Goal: Information Seeking & Learning: Learn about a topic

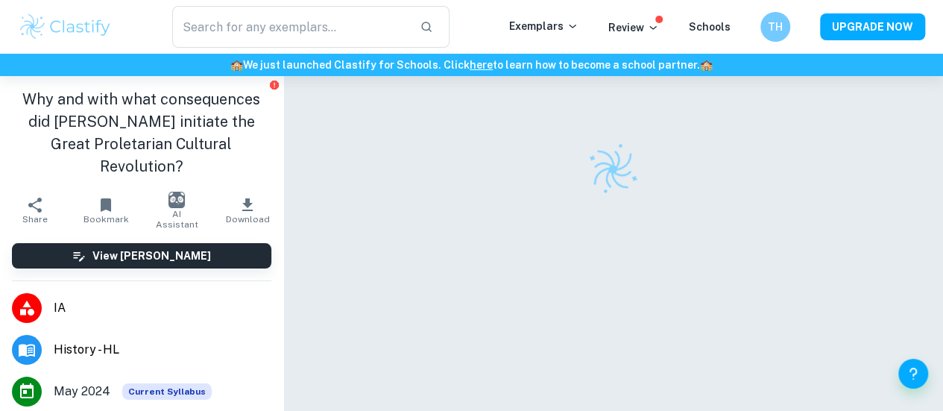
click at [70, 22] on img at bounding box center [65, 27] width 95 height 30
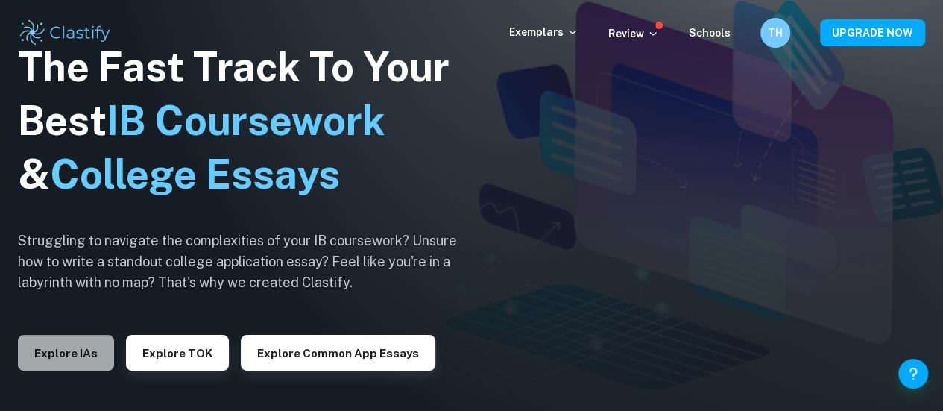
click at [78, 349] on button "Explore IAs" at bounding box center [66, 353] width 96 height 36
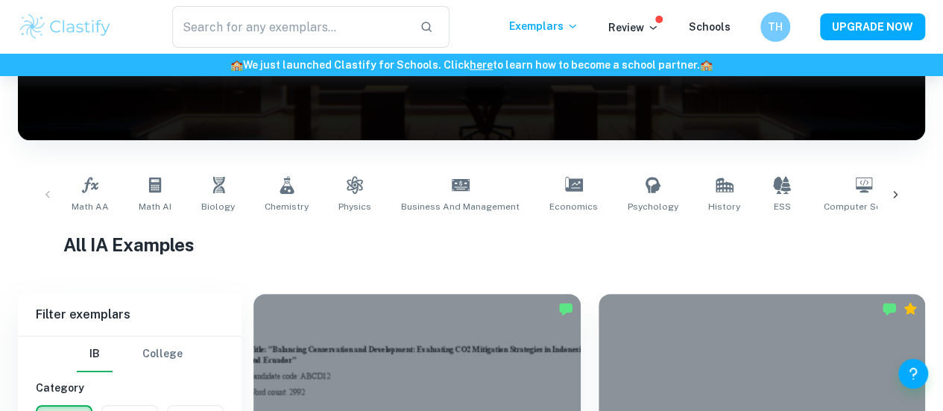
scroll to position [157, 0]
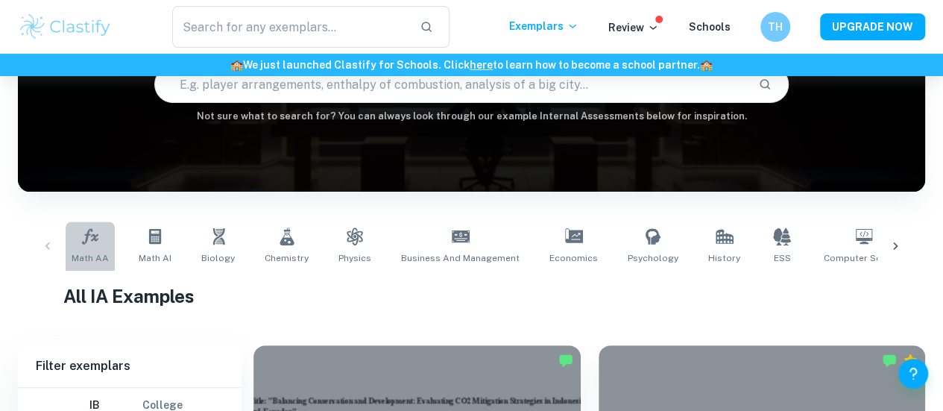
click at [97, 250] on link "Math AA" at bounding box center [90, 245] width 49 height 49
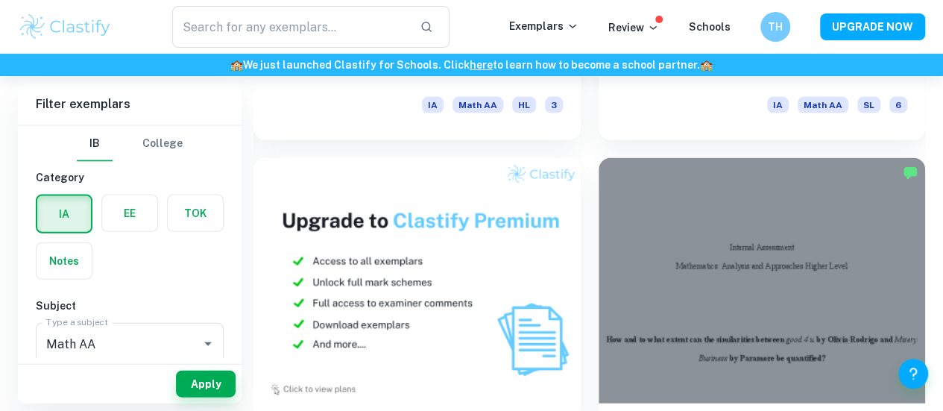
scroll to position [1637, 0]
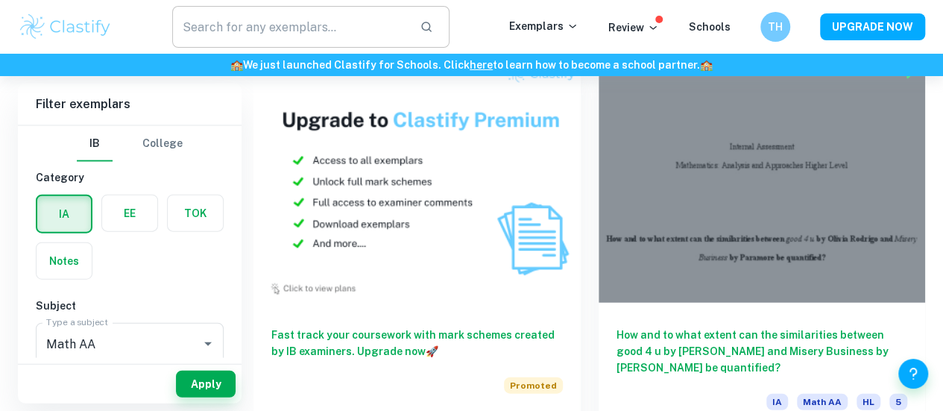
click at [274, 18] on input "text" at bounding box center [290, 27] width 236 height 42
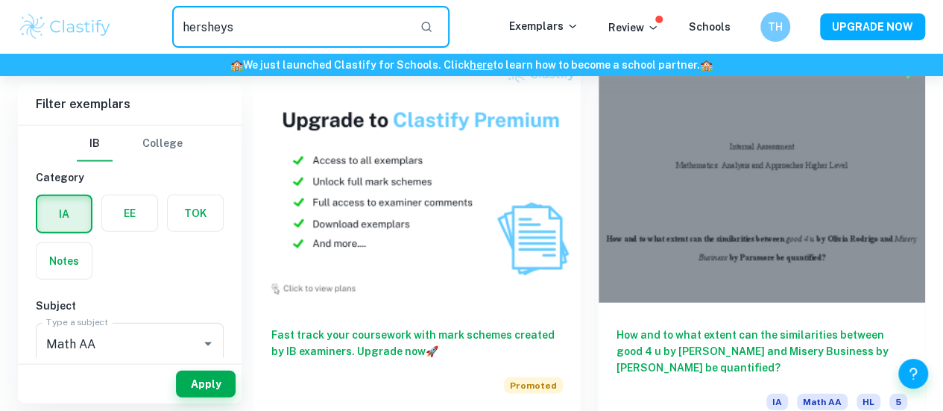
type input "hersheys"
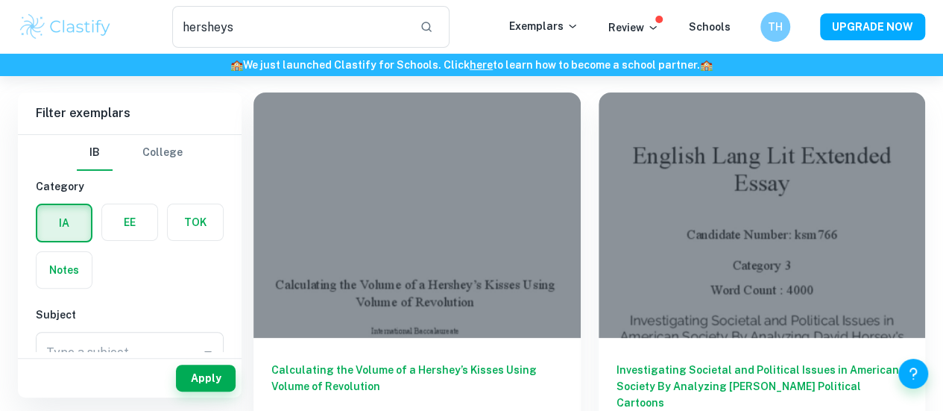
scroll to position [76, 0]
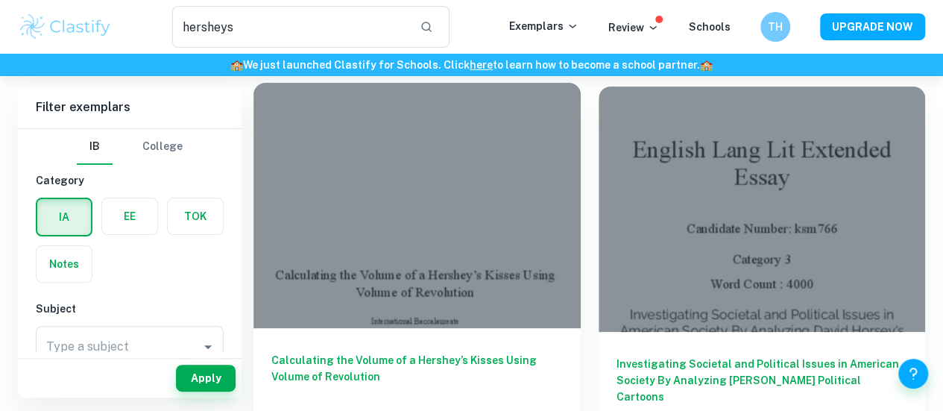
click at [370, 352] on h6 "Calculating the Volume of a Hershey’s Kisses Using Volume of Revolution" at bounding box center [416, 376] width 291 height 49
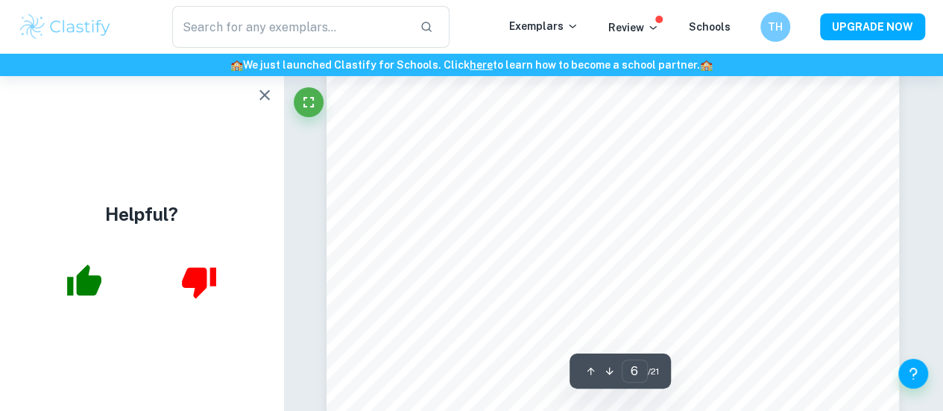
scroll to position [4185, 0]
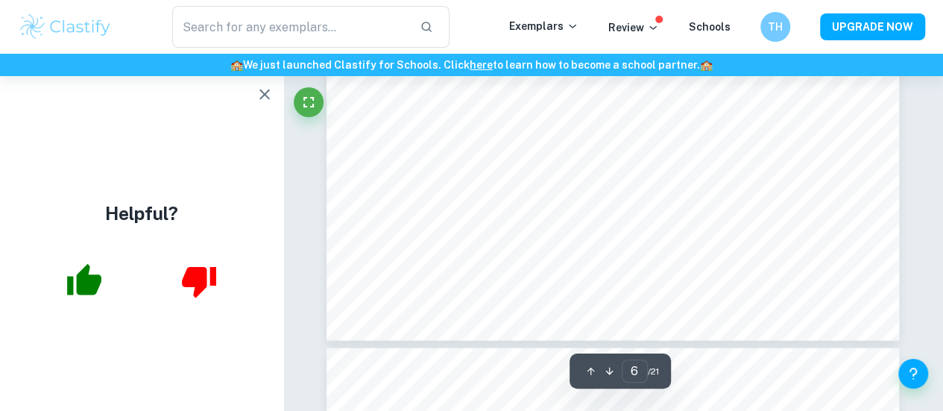
type input "7"
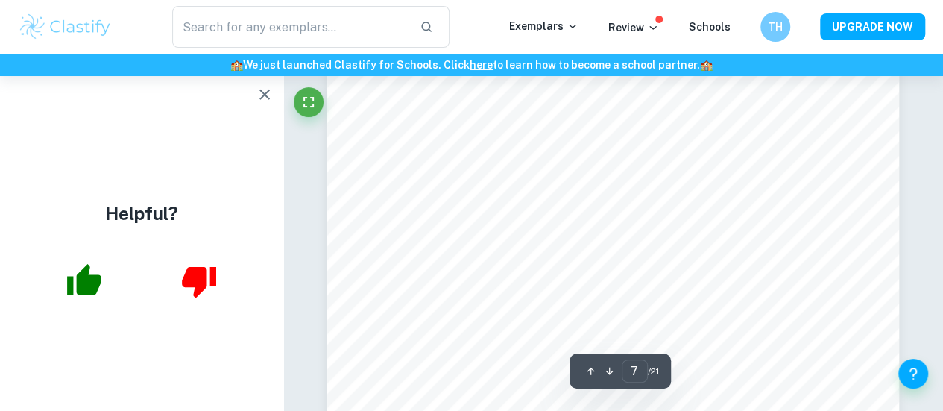
scroll to position [5049, 0]
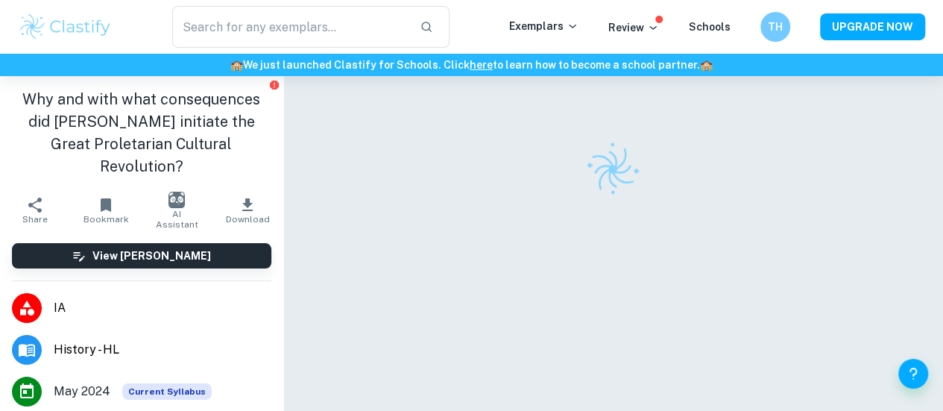
click at [72, 32] on img at bounding box center [65, 27] width 95 height 30
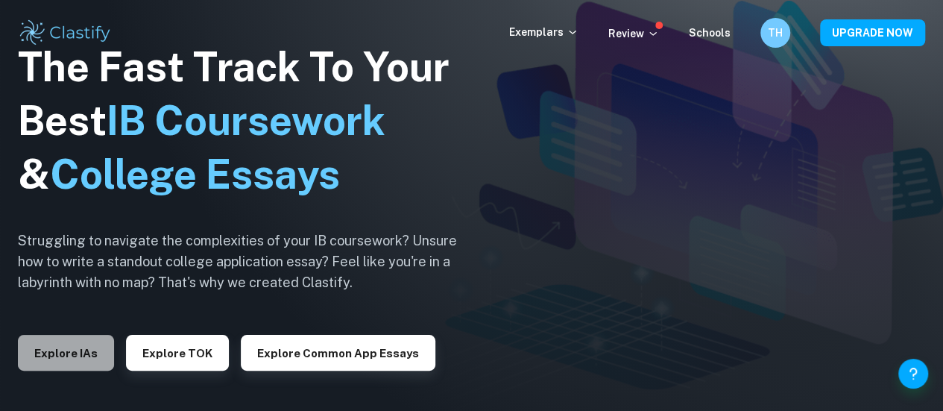
click at [92, 358] on button "Explore IAs" at bounding box center [66, 353] width 96 height 36
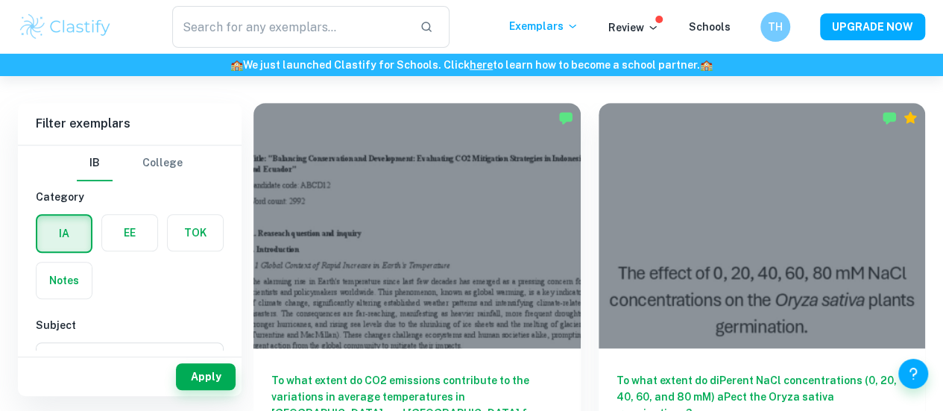
scroll to position [392, 0]
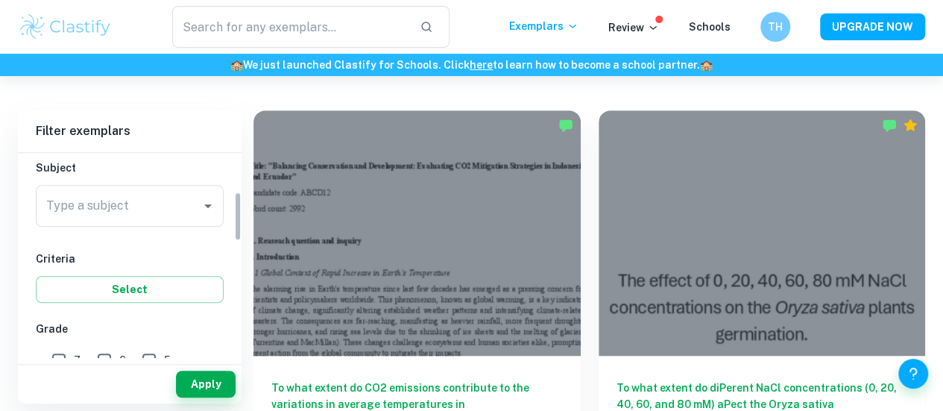
drag, startPoint x: 234, startPoint y: 173, endPoint x: 237, endPoint y: 214, distance: 41.1
click at [237, 214] on div "IB College Category IA EE TOK Notes Subject Type a subject Type a subject Crite…" at bounding box center [130, 255] width 224 height 205
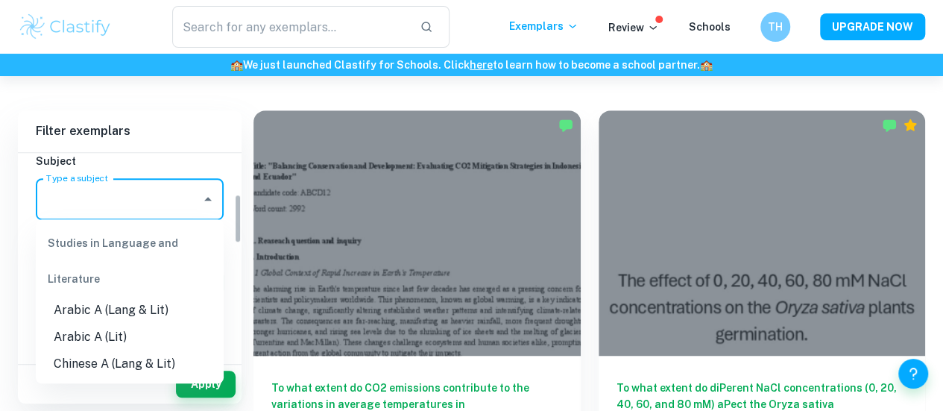
click at [190, 195] on input "Type a subject" at bounding box center [118, 199] width 152 height 28
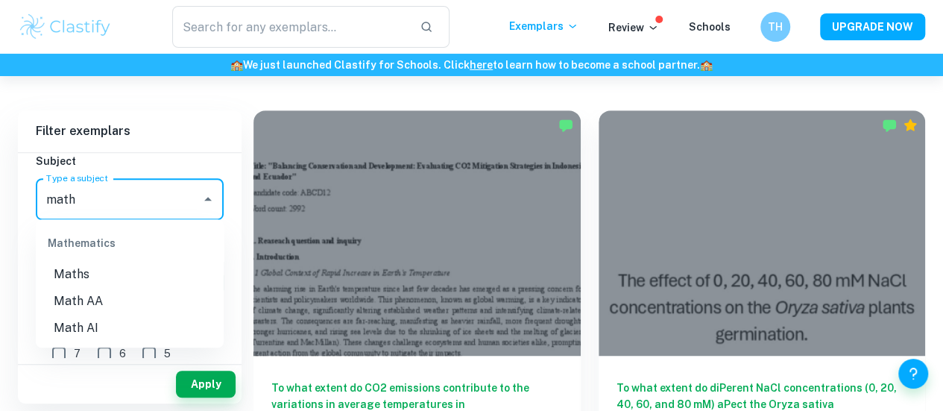
click at [152, 294] on li "Math AA" at bounding box center [130, 301] width 188 height 27
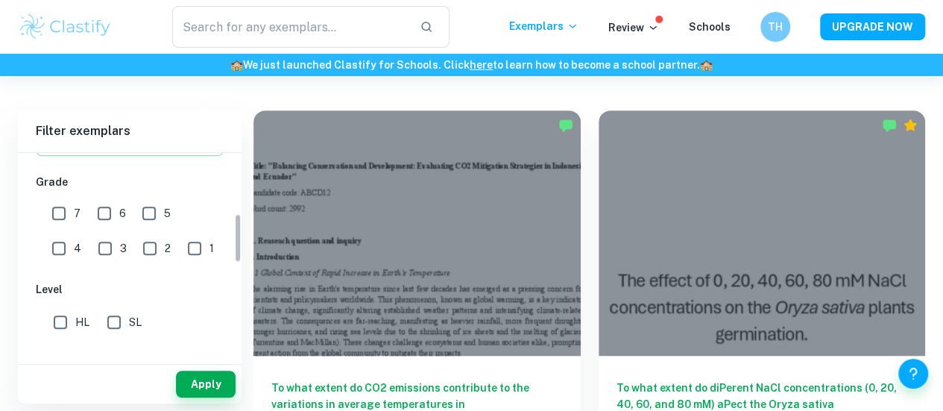
drag, startPoint x: 236, startPoint y: 218, endPoint x: 241, endPoint y: 256, distance: 38.3
click at [241, 256] on div "IB College Category IA EE TOK Notes Subject Type a subject Math AA Type a subje…" at bounding box center [130, 255] width 224 height 205
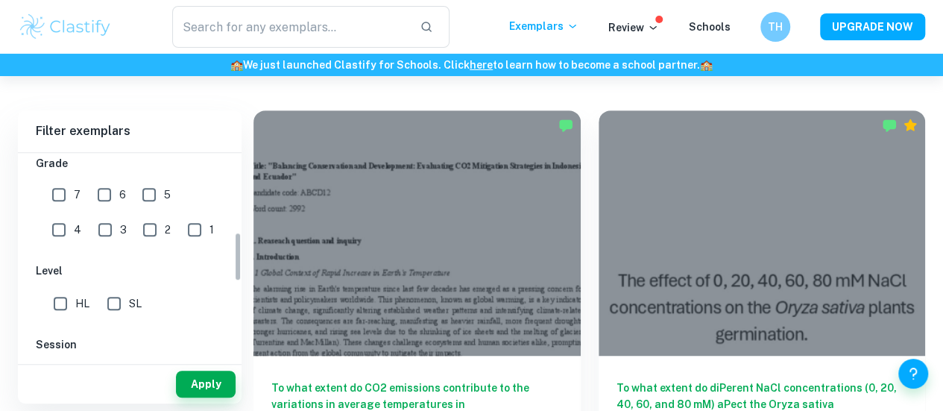
type input "Math AA"
click at [70, 200] on input "7" at bounding box center [59, 195] width 30 height 30
checkbox input "true"
click at [66, 294] on input "HL" at bounding box center [60, 303] width 30 height 30
checkbox input "true"
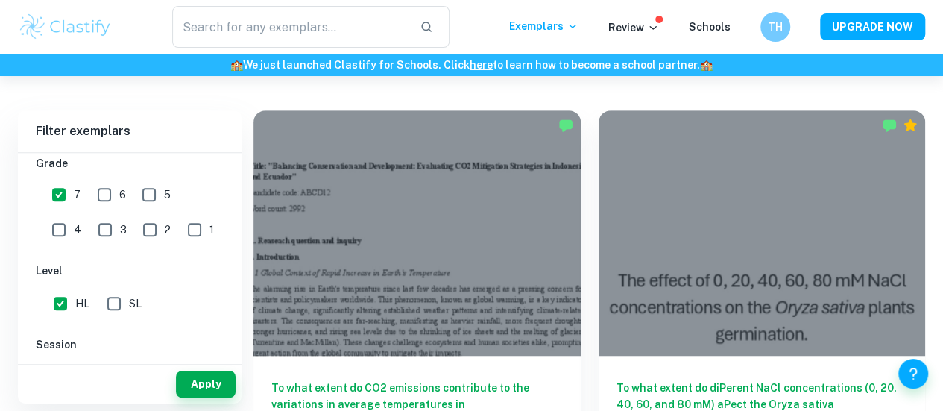
click at [112, 202] on input "6" at bounding box center [104, 195] width 30 height 30
checkbox input "true"
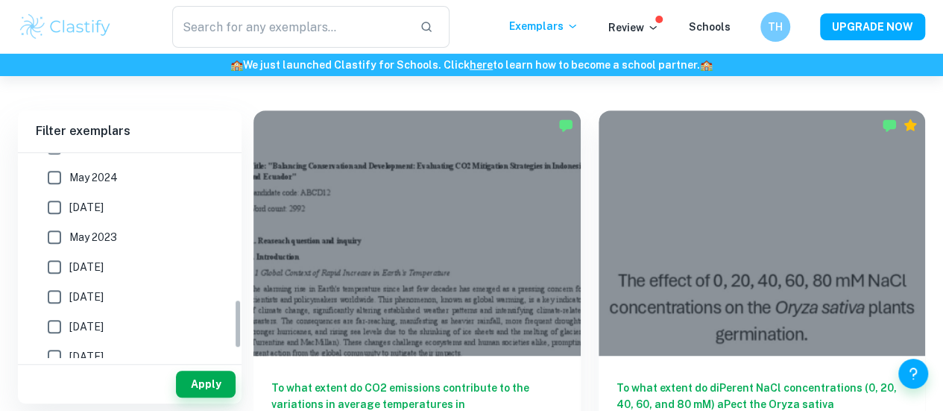
scroll to position [654, 0]
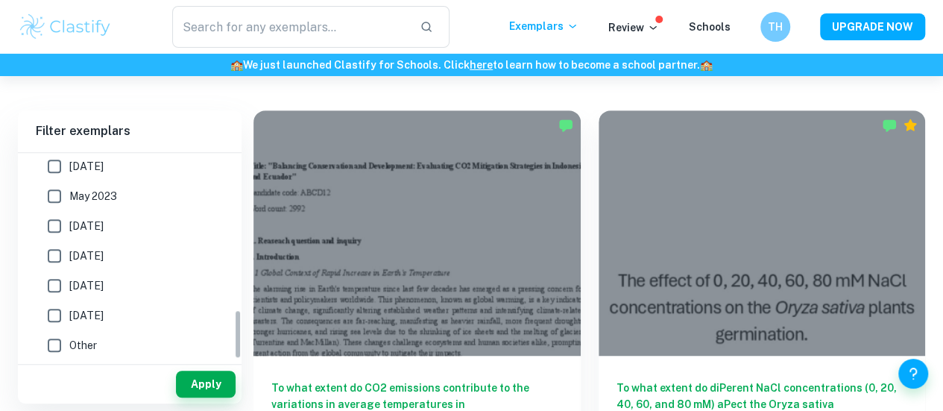
drag, startPoint x: 236, startPoint y: 256, endPoint x: 230, endPoint y: 356, distance: 100.8
click at [230, 356] on div "IB College Category IA EE TOK Notes Subject Type a subject Math AA Type a subje…" at bounding box center [130, 255] width 224 height 205
click at [224, 373] on button "Apply" at bounding box center [206, 383] width 60 height 27
